Goal: Task Accomplishment & Management: Use online tool/utility

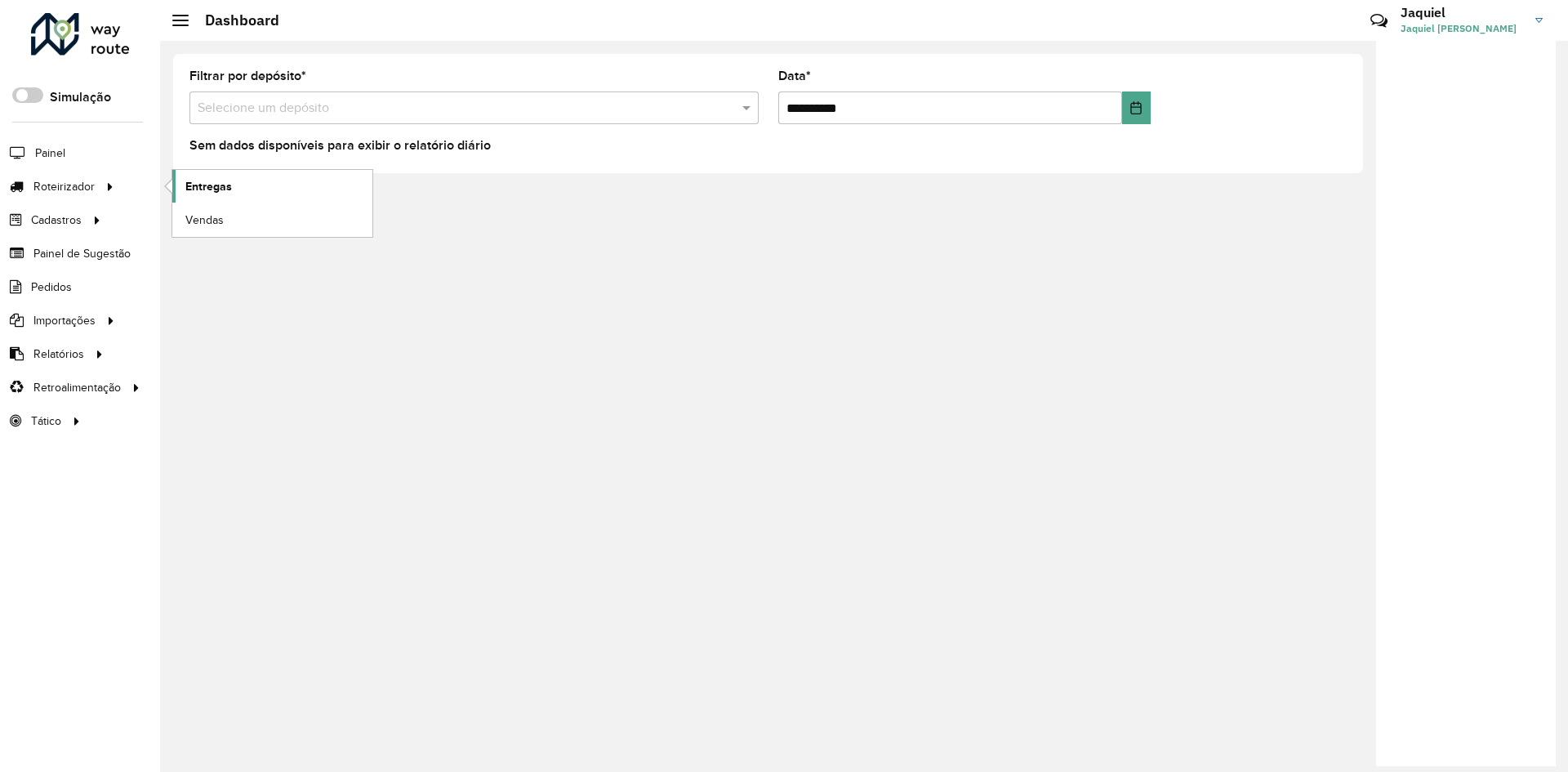
click at [217, 184] on span "Entregas" at bounding box center [208, 186] width 46 height 18
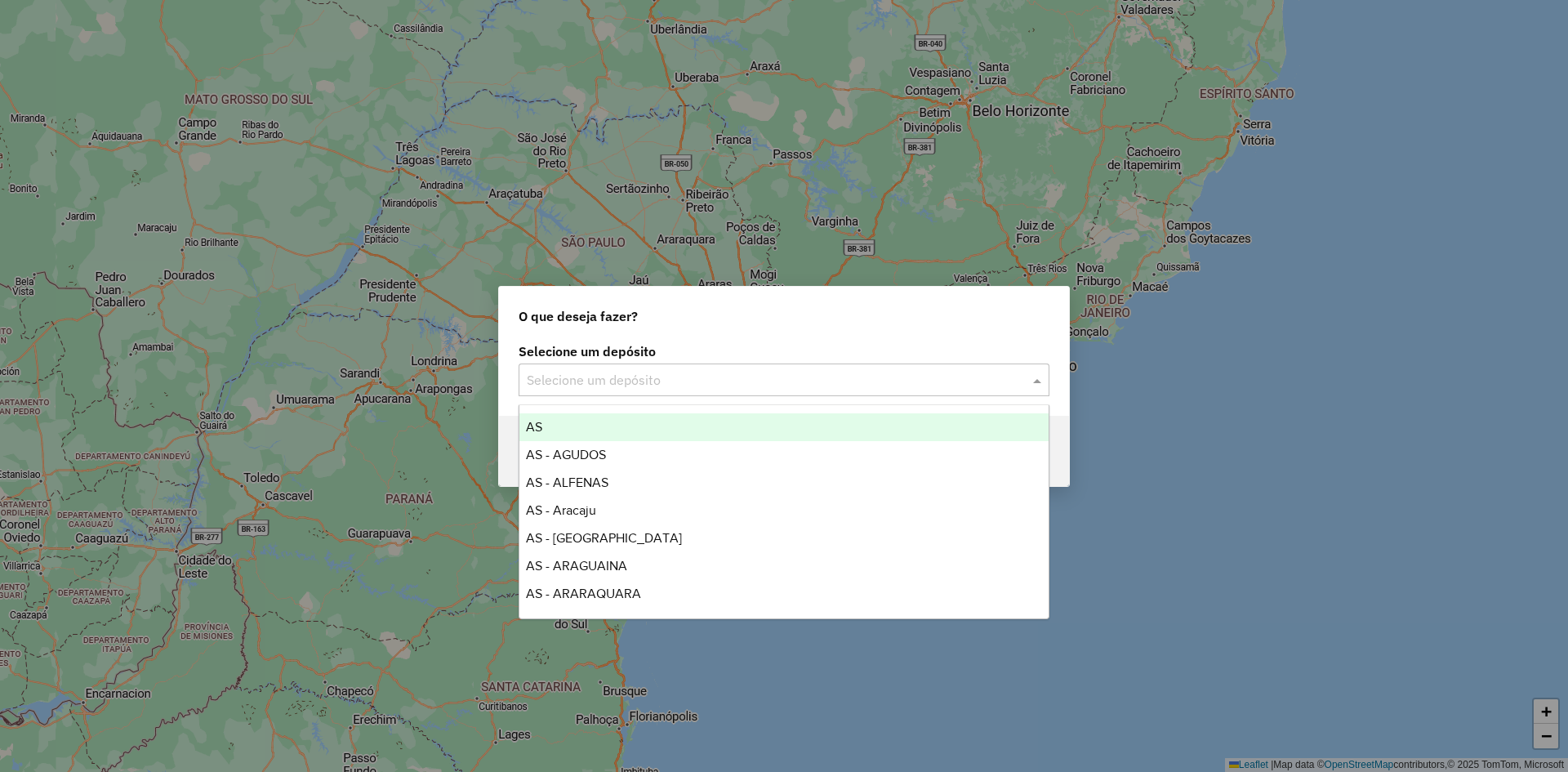
click at [863, 373] on input "text" at bounding box center [767, 380] width 482 height 19
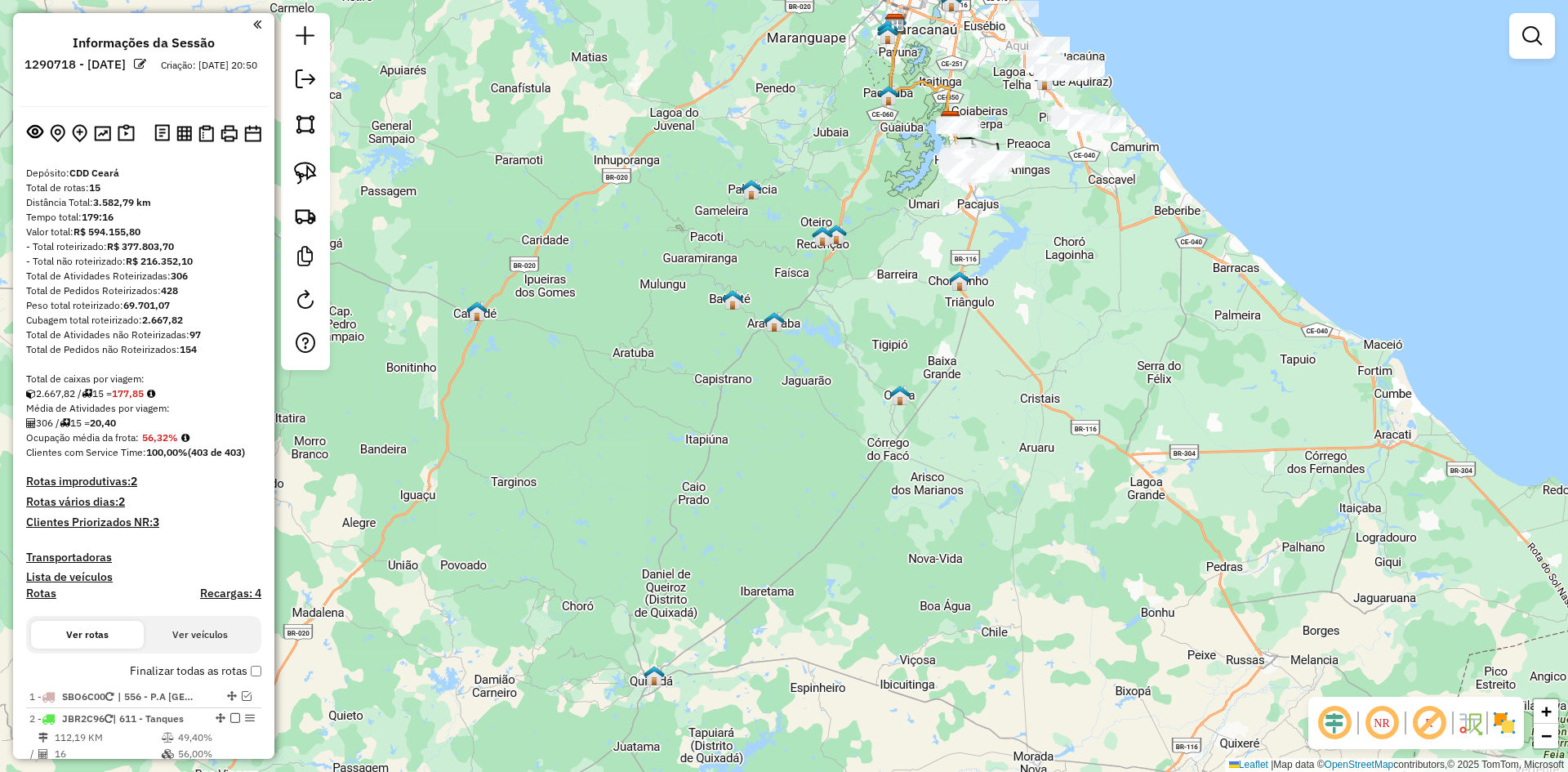
drag, startPoint x: 951, startPoint y: 676, endPoint x: 1063, endPoint y: 313, distance: 379.9
click at [1063, 313] on div "Janela de atendimento Grade de atendimento Capacidade Transportadoras Veículos …" at bounding box center [784, 386] width 1568 height 772
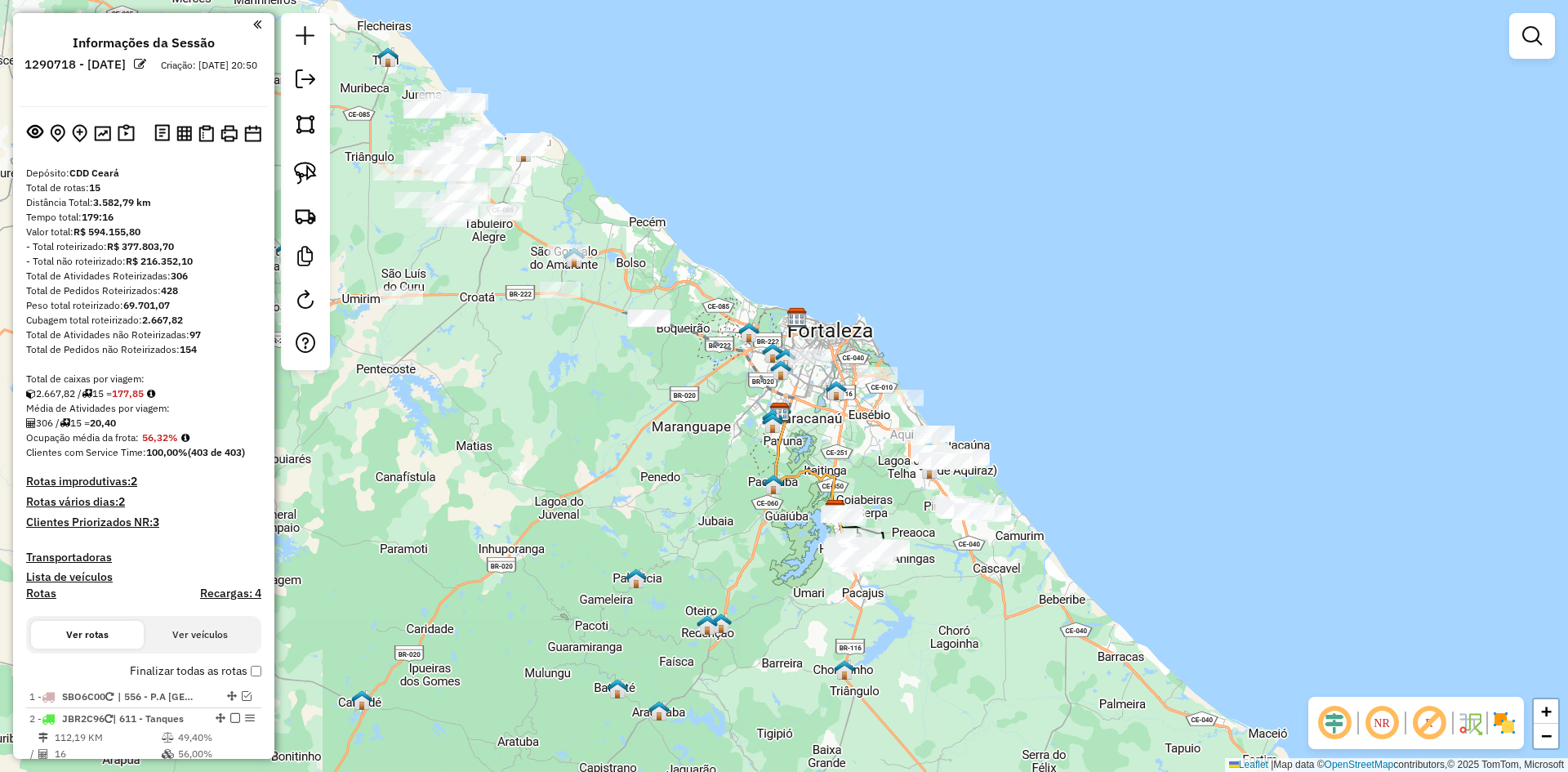
drag, startPoint x: 857, startPoint y: 294, endPoint x: 741, endPoint y: 683, distance: 405.9
click at [741, 683] on div "Janela de atendimento Grade de atendimento Capacidade Transportadoras Veículos …" at bounding box center [784, 386] width 1568 height 772
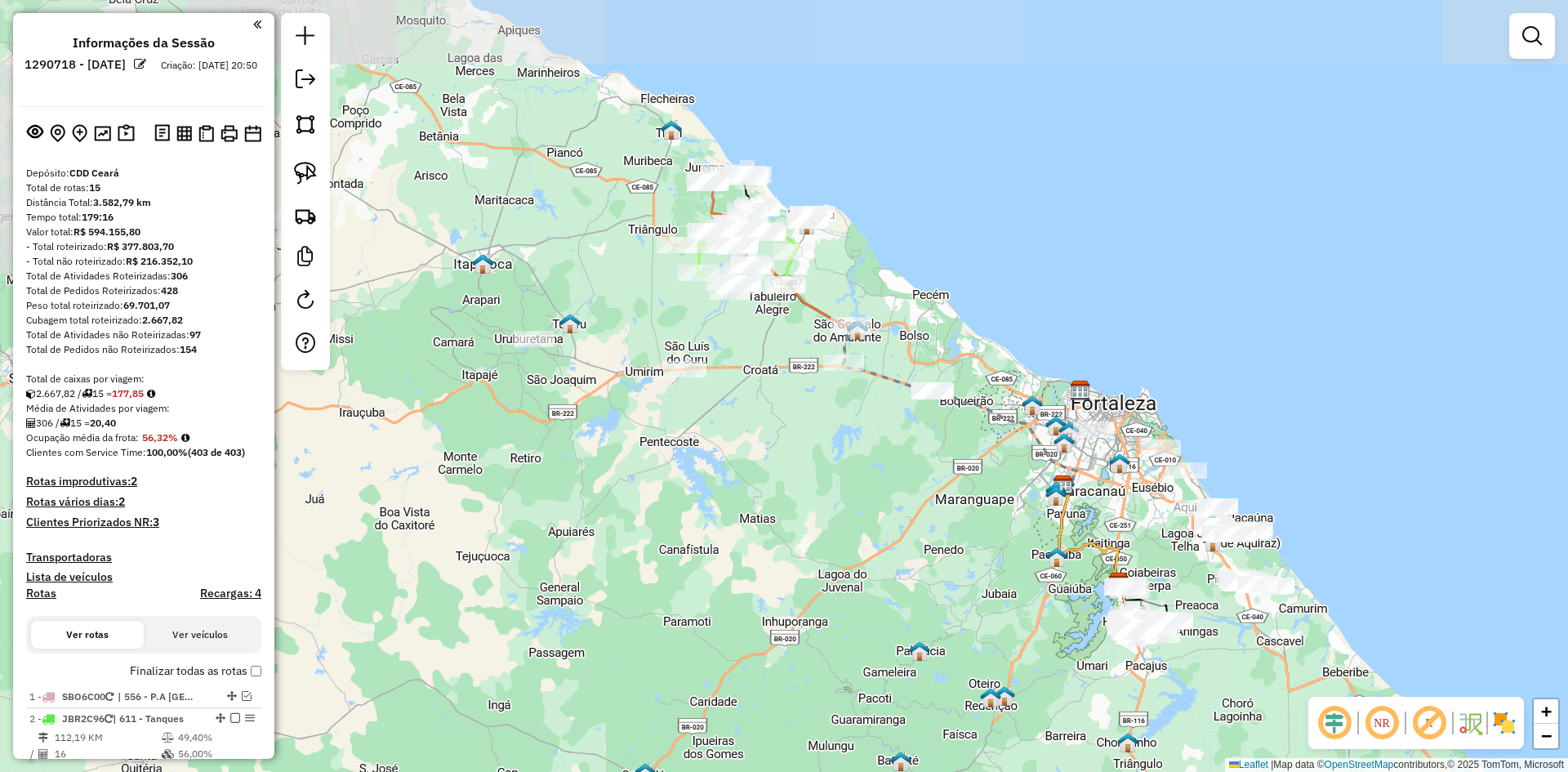
drag, startPoint x: 637, startPoint y: 442, endPoint x: 920, endPoint y: 513, distance: 291.8
click at [920, 513] on div "Janela de atendimento Grade de atendimento Capacidade Transportadoras Veículos …" at bounding box center [784, 386] width 1568 height 772
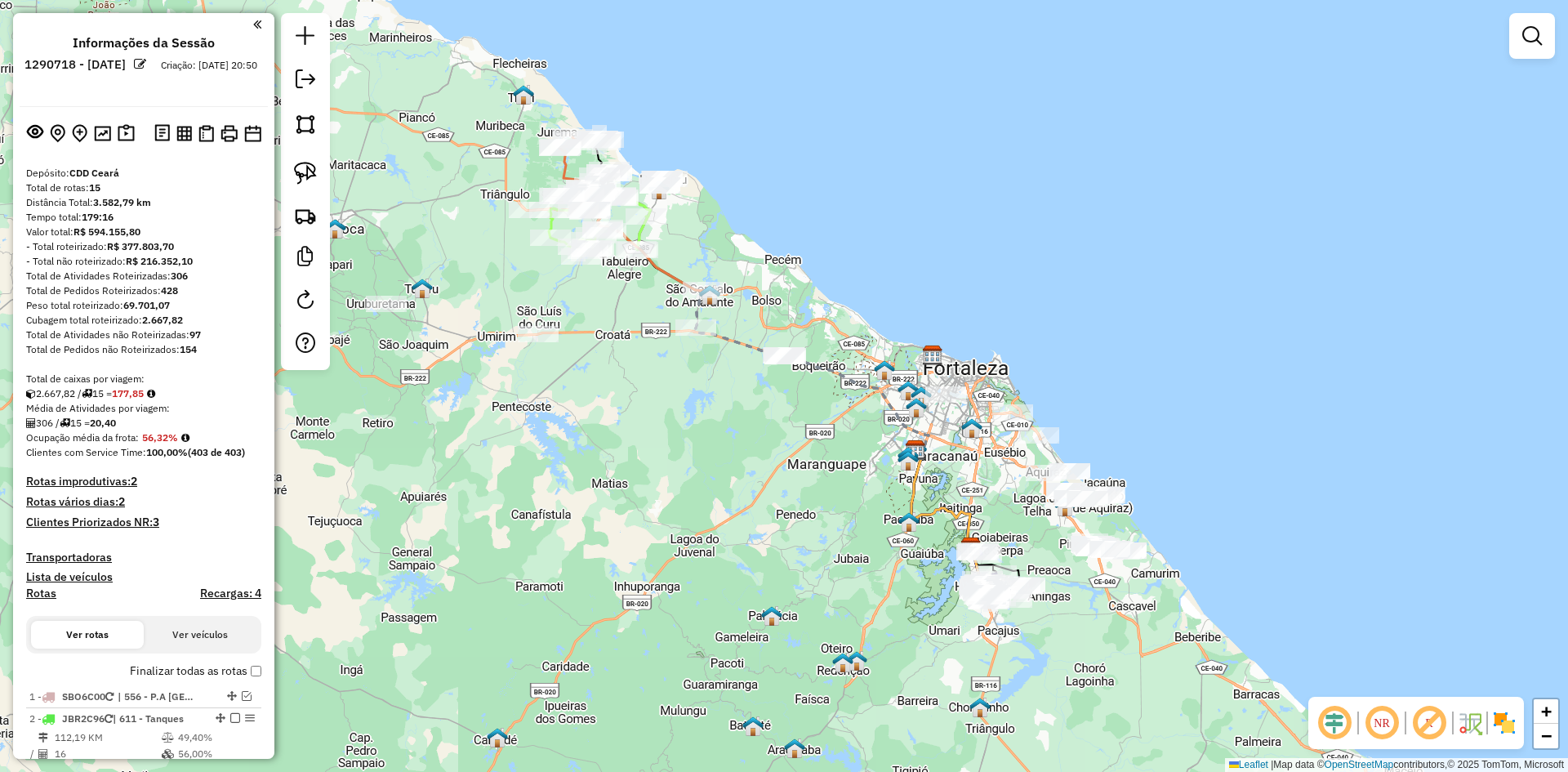
drag, startPoint x: 796, startPoint y: 504, endPoint x: 703, endPoint y: 471, distance: 98.7
click at [703, 471] on div "Janela de atendimento Grade de atendimento Capacidade Transportadoras Veículos …" at bounding box center [784, 386] width 1568 height 772
